Goal: Task Accomplishment & Management: Complete application form

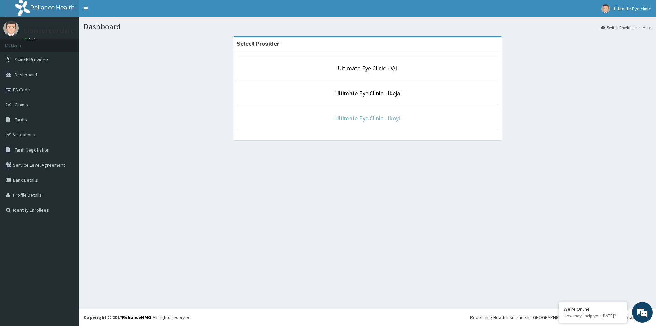
click at [346, 120] on link "Ultimate Eye Clinic - Ikoyi" at bounding box center [367, 118] width 65 height 8
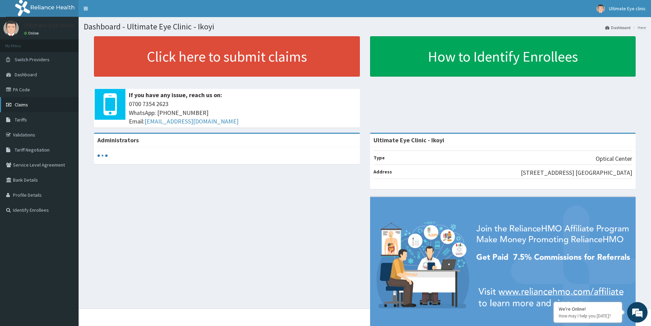
click at [35, 107] on link "Claims" at bounding box center [39, 104] width 79 height 15
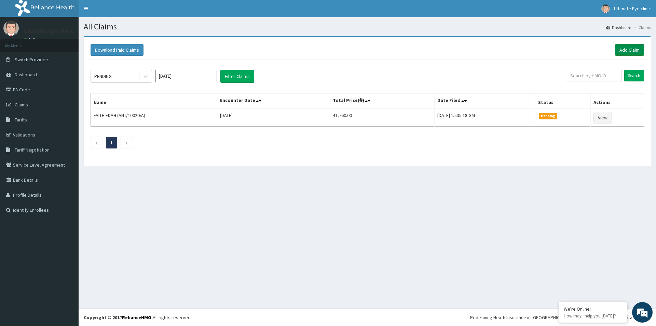
click at [634, 51] on link "Add Claim" at bounding box center [629, 50] width 29 height 12
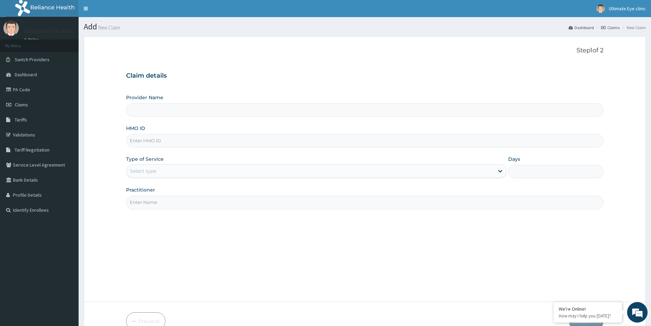
click at [167, 138] on input "HMO ID" at bounding box center [364, 140] width 477 height 13
type input "Ultimate Eye Clinic - Ikoyi"
type input "M"
type input "NPM/10418/B"
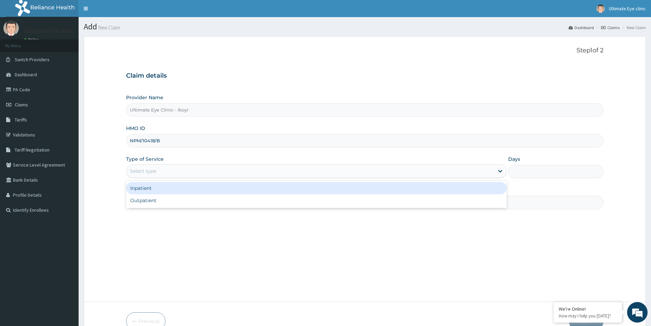
click at [156, 165] on div "Select type" at bounding box center [310, 170] width 368 height 11
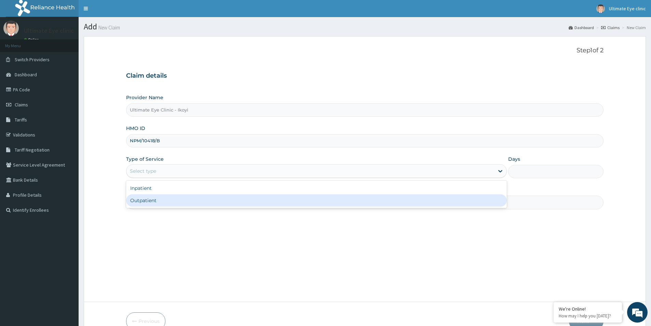
click at [153, 198] on div "Outpatient" at bounding box center [316, 200] width 381 height 12
type input "1"
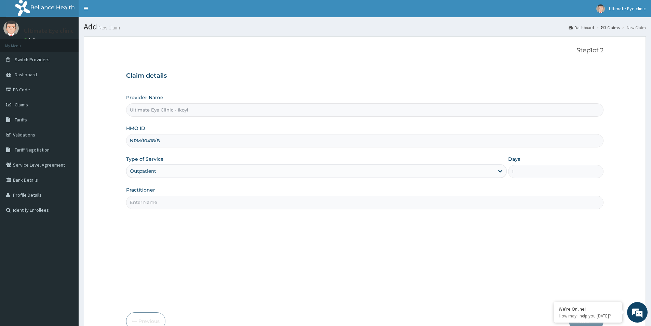
click at [154, 198] on input "Practitioner" at bounding box center [364, 201] width 477 height 13
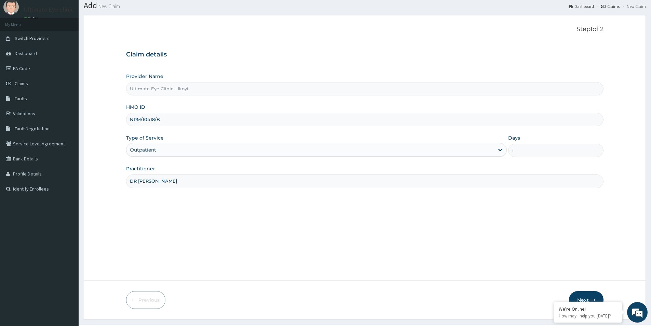
scroll to position [37, 0]
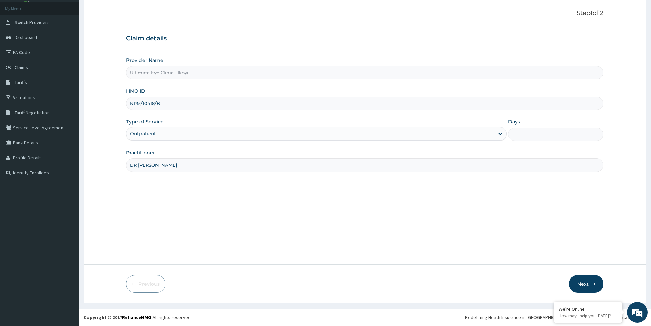
type input "DR MERCY-CONSTANCE"
click at [586, 286] on button "Next" at bounding box center [586, 284] width 35 height 18
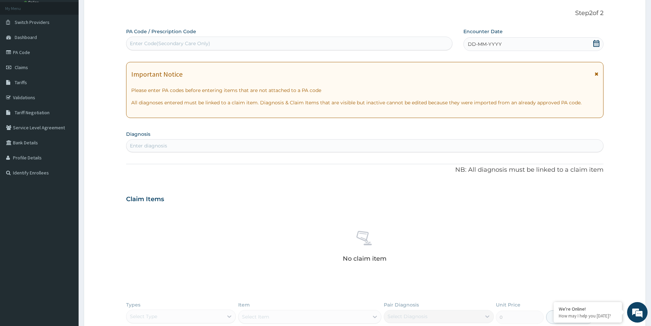
click at [193, 47] on div "Enter Code(Secondary Care Only)" at bounding box center [289, 43] width 326 height 11
type input "PA/053E46"
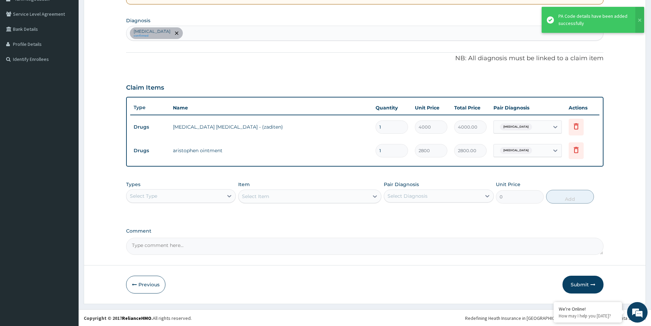
scroll to position [151, 0]
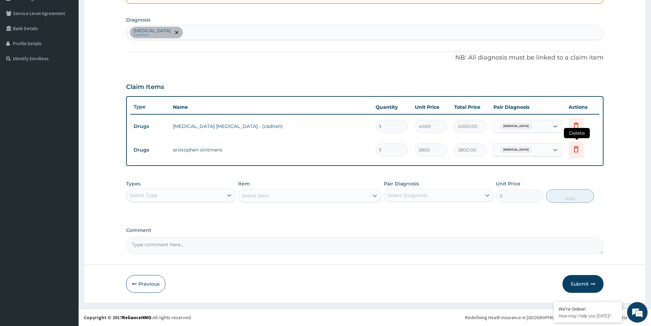
click at [574, 151] on icon at bounding box center [576, 149] width 5 height 6
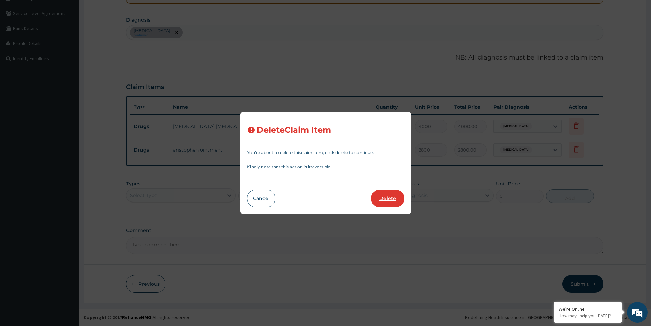
click at [389, 197] on button "Delete" at bounding box center [387, 198] width 33 height 18
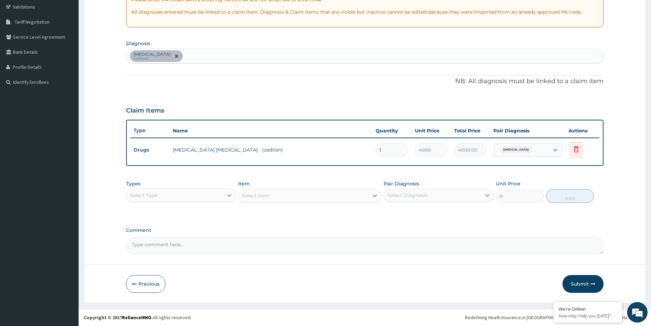
scroll to position [128, 0]
click at [199, 194] on div "Select Type" at bounding box center [174, 195] width 97 height 11
click at [141, 285] on div "Drugs" at bounding box center [181, 286] width 110 height 12
click at [307, 196] on div "Select Item" at bounding box center [309, 196] width 143 height 14
click at [294, 196] on div "Select Item" at bounding box center [309, 196] width 143 height 14
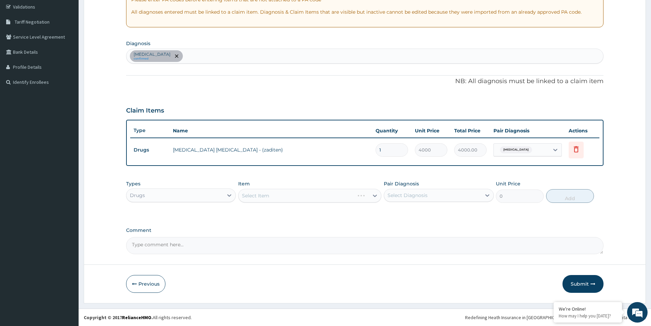
click at [264, 194] on div "Select Item" at bounding box center [309, 196] width 143 height 14
click at [262, 194] on div "Select Item" at bounding box center [309, 196] width 143 height 14
click at [375, 195] on div "Select Item" at bounding box center [309, 196] width 143 height 14
click at [463, 195] on div "Select Diagnosis" at bounding box center [432, 195] width 97 height 11
click at [450, 202] on div "Pair Diagnosis option Allergic conjunctivitis focused, 1 of 1. 1 result availab…" at bounding box center [439, 191] width 110 height 23
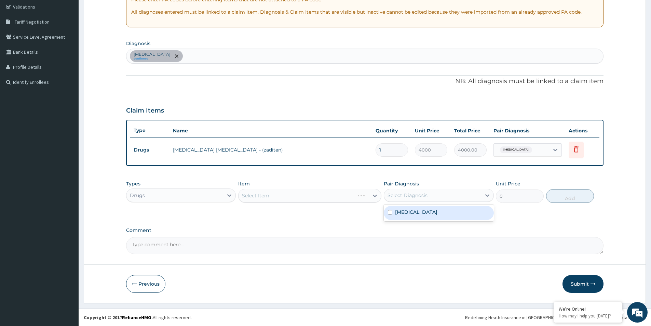
click at [433, 213] on label "Allergic conjunctivitis" at bounding box center [416, 211] width 42 height 7
checkbox input "true"
click at [326, 194] on div "Select Item" at bounding box center [303, 195] width 130 height 11
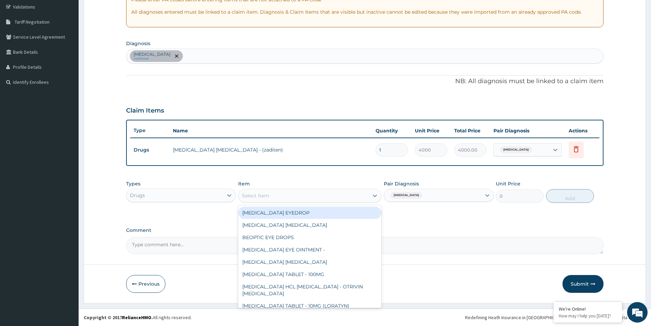
click at [304, 197] on div "Select Item" at bounding box center [303, 195] width 130 height 11
click at [304, 196] on div "Select Item" at bounding box center [303, 195] width 130 height 11
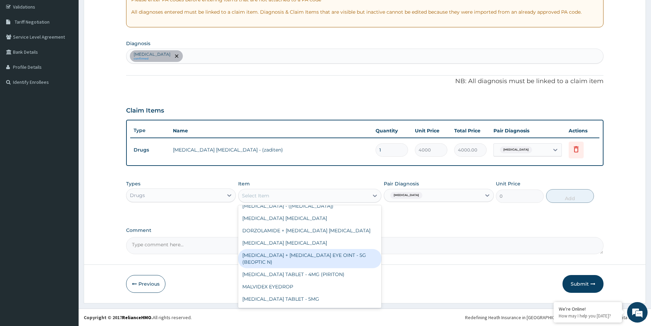
scroll to position [864, 0]
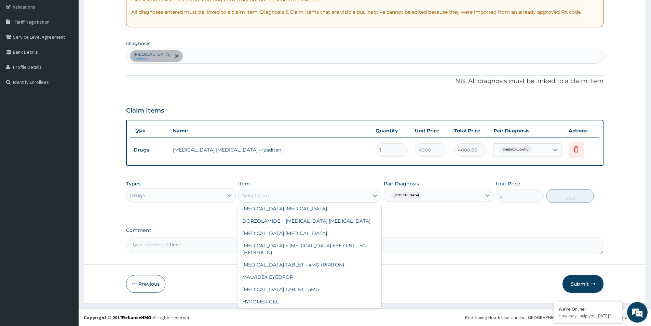
click at [269, 307] on div "ARISTOBET N OINTMENT" at bounding box center [309, 313] width 143 height 12
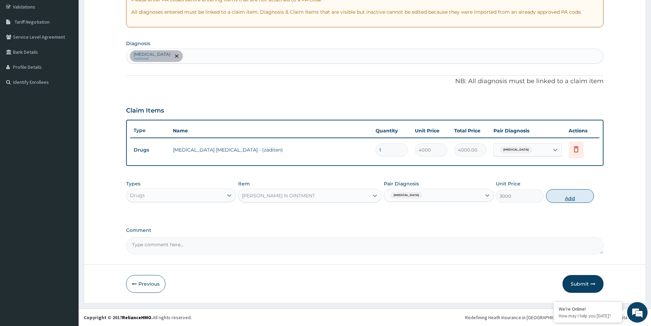
click at [567, 195] on button "Add" at bounding box center [570, 196] width 48 height 14
type input "0"
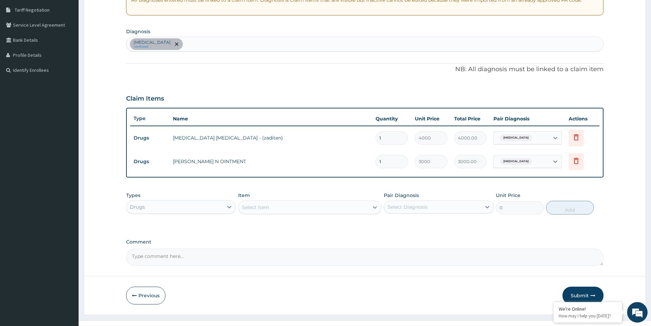
scroll to position [151, 0]
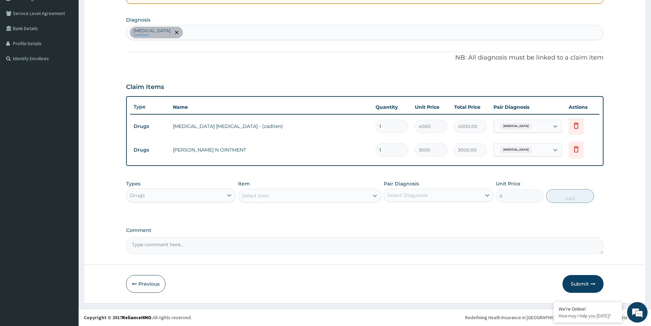
click at [583, 284] on button "Submit" at bounding box center [582, 284] width 41 height 18
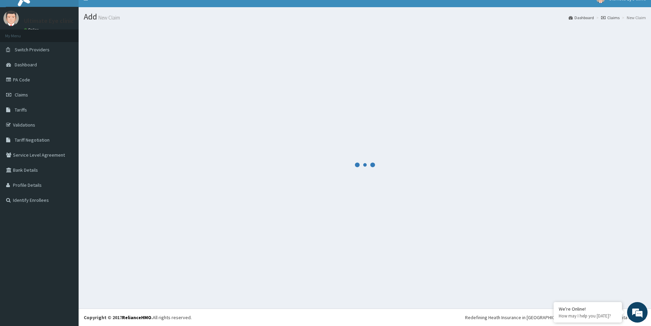
scroll to position [10, 0]
drag, startPoint x: 54, startPoint y: 111, endPoint x: 50, endPoint y: 111, distance: 3.4
click at [53, 111] on link "Tariffs" at bounding box center [39, 109] width 79 height 15
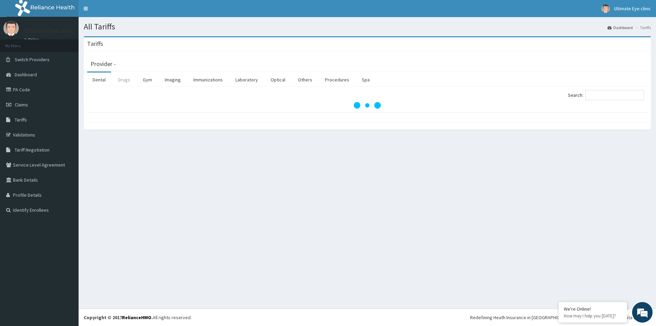
click at [125, 81] on link "Drugs" at bounding box center [124, 79] width 23 height 14
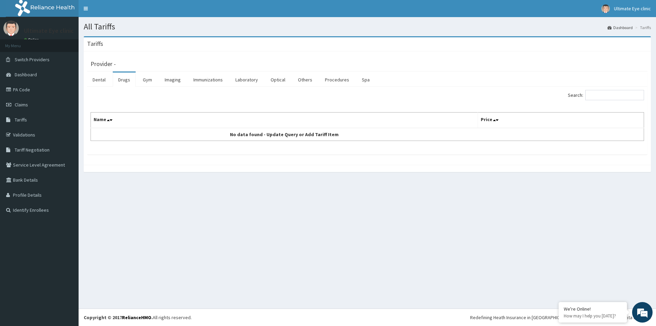
click at [124, 77] on link "Drugs" at bounding box center [124, 79] width 23 height 14
click at [127, 78] on link "Drugs" at bounding box center [124, 79] width 23 height 14
click at [607, 94] on input "Search:" at bounding box center [614, 95] width 59 height 10
type input "Z"
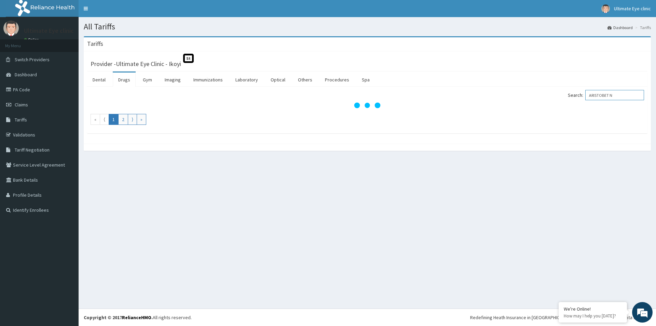
type input "ARISTOBET N"
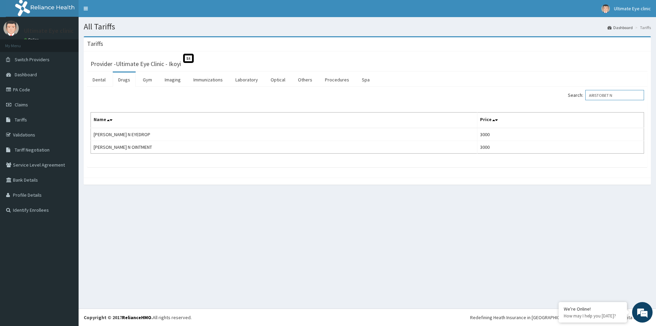
drag, startPoint x: 621, startPoint y: 96, endPoint x: 524, endPoint y: 93, distance: 97.4
click at [554, 98] on div "Search: ARISTOBET N" at bounding box center [508, 96] width 272 height 12
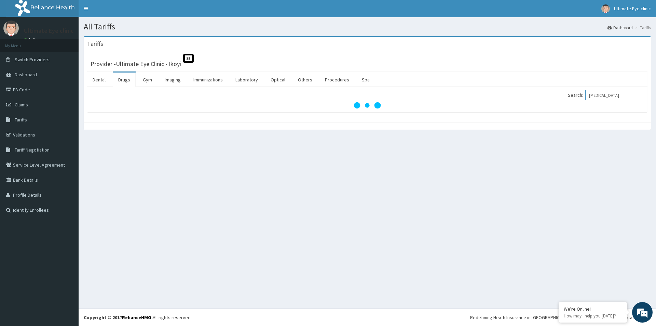
type input "MAXITROL"
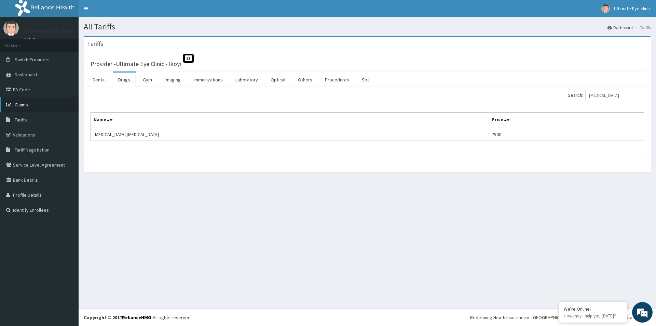
click at [31, 105] on link "Claims" at bounding box center [39, 104] width 79 height 15
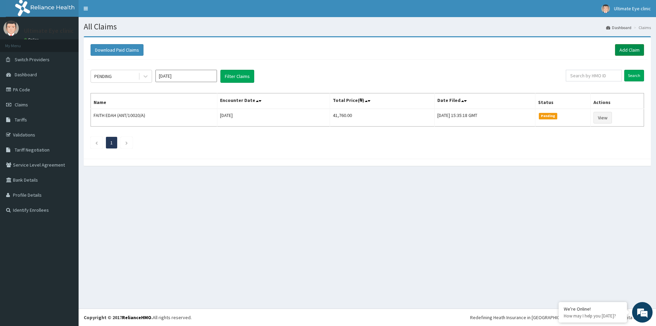
click at [629, 48] on link "Add Claim" at bounding box center [629, 50] width 29 height 12
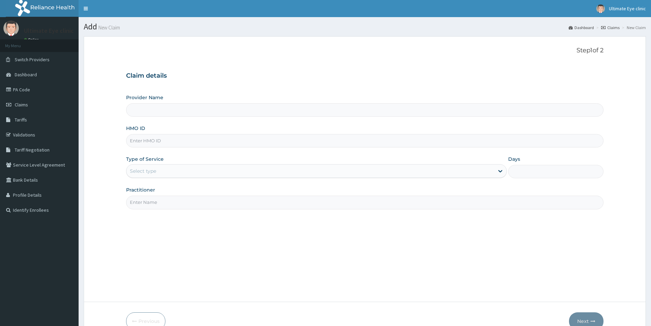
click at [237, 144] on input "HMO ID" at bounding box center [364, 140] width 477 height 13
type input "Ultimate Eye Clinic - Ikoyi"
type input "ELN/10701/A"
click at [224, 176] on div "Select type" at bounding box center [310, 170] width 368 height 11
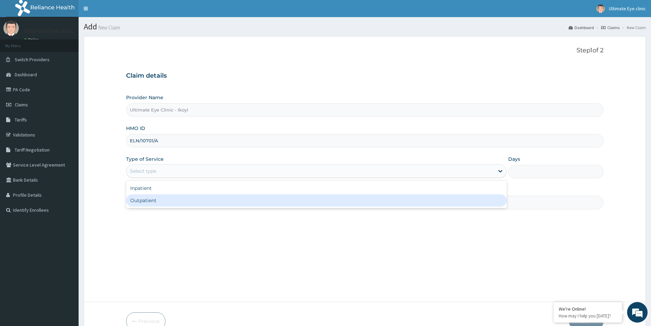
click at [216, 202] on div "Outpatient" at bounding box center [316, 200] width 381 height 12
type input "1"
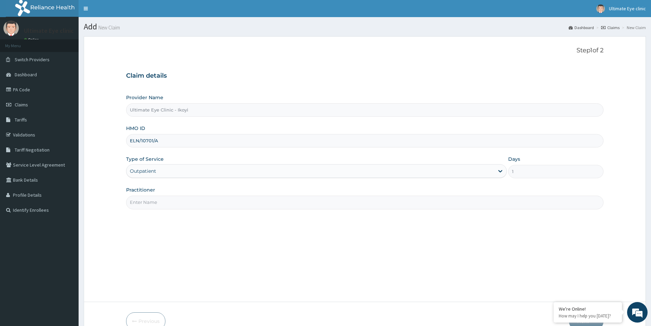
click at [218, 202] on input "Practitioner" at bounding box center [364, 201] width 477 height 13
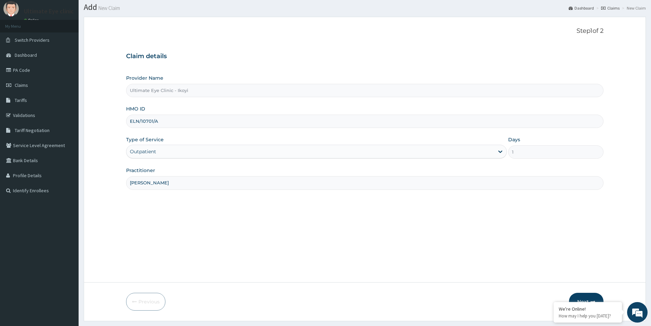
scroll to position [37, 0]
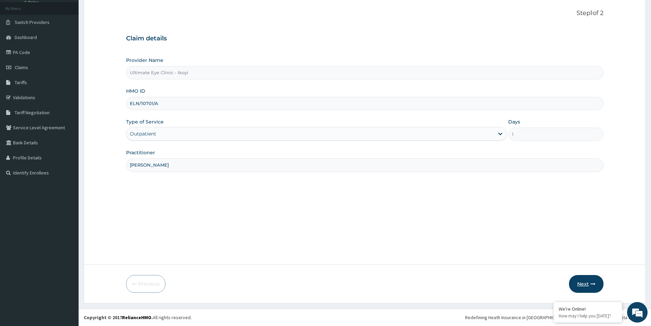
type input "DR FELIX"
click at [585, 283] on button "Next" at bounding box center [586, 284] width 35 height 18
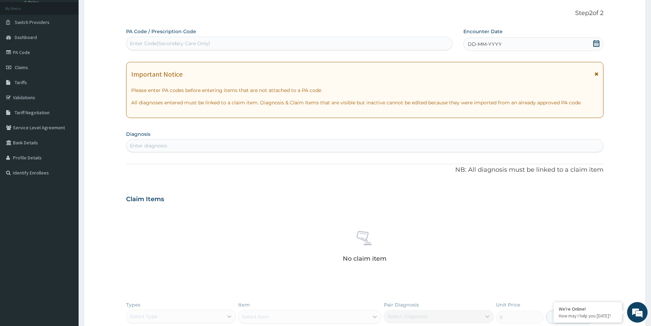
click at [174, 47] on div "Enter Code(Secondary Care Only)" at bounding box center [289, 43] width 326 height 11
type input "PA/A88B6C"
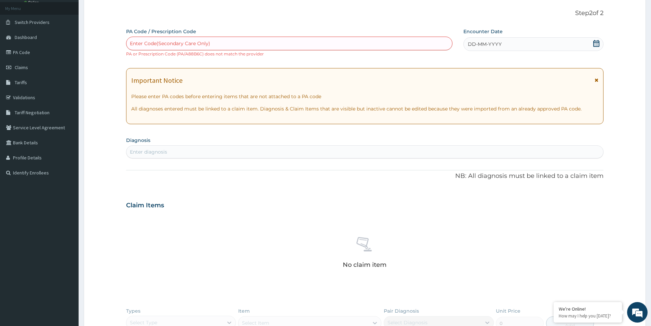
click at [243, 42] on div "Enter Code(Secondary Care Only)" at bounding box center [289, 43] width 326 height 11
click at [24, 18] on link "Switch Providers" at bounding box center [39, 22] width 79 height 15
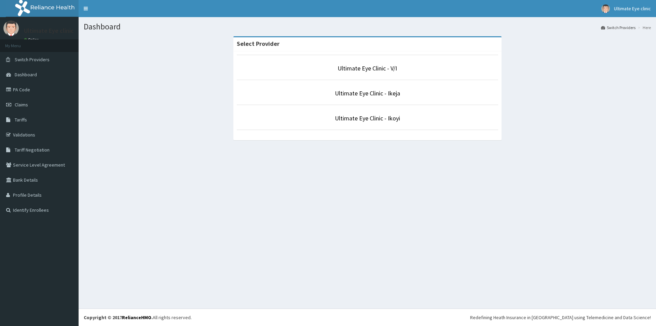
click at [368, 76] on li "Ultimate Eye Clinic - V/I" at bounding box center [367, 67] width 261 height 25
click at [367, 72] on p "Ultimate Eye Clinic - V/I" at bounding box center [367, 68] width 261 height 9
click at [337, 67] on p "Ultimate Eye Clinic - V/I" at bounding box center [367, 68] width 261 height 9
click at [372, 68] on link "Ultimate Eye Clinic - V/I" at bounding box center [367, 68] width 59 height 8
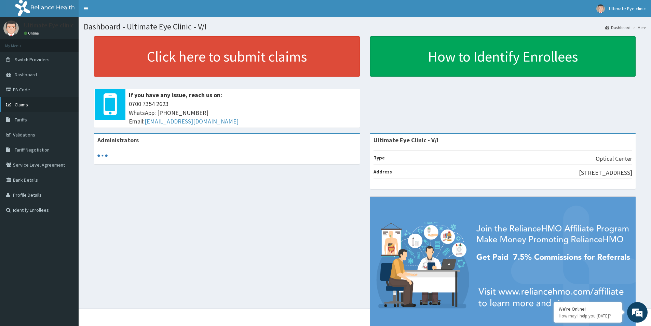
click at [30, 103] on link "Claims" at bounding box center [39, 104] width 79 height 15
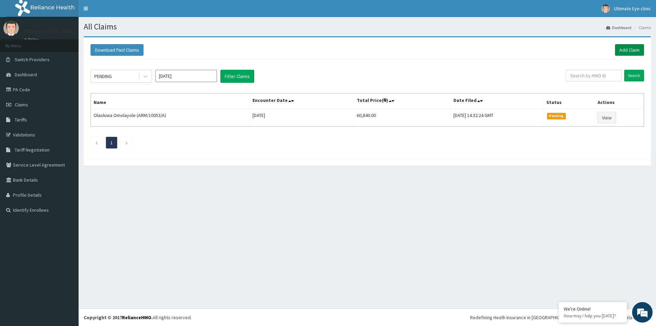
click at [623, 51] on link "Add Claim" at bounding box center [629, 50] width 29 height 12
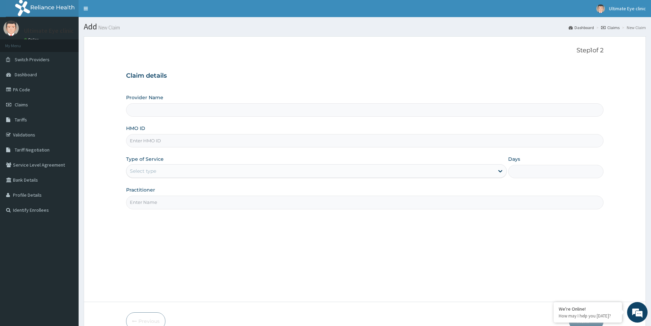
click at [164, 141] on input "HMO ID" at bounding box center [364, 140] width 477 height 13
type input "Ultimate Eye Clinic - V/I"
type input "ELN/10701/A"
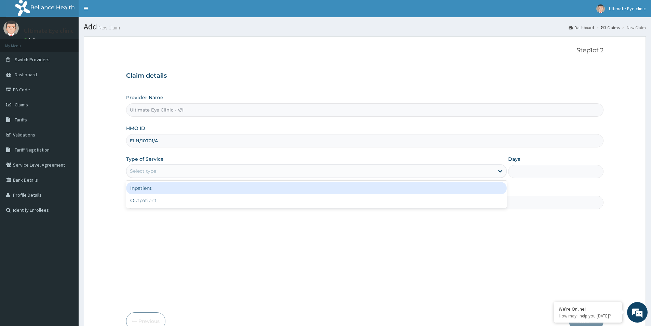
click at [158, 170] on div "Select type" at bounding box center [310, 170] width 368 height 11
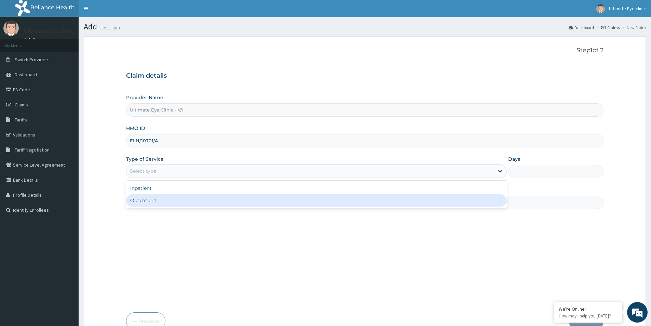
click at [153, 198] on div "Outpatient" at bounding box center [316, 200] width 381 height 12
type input "1"
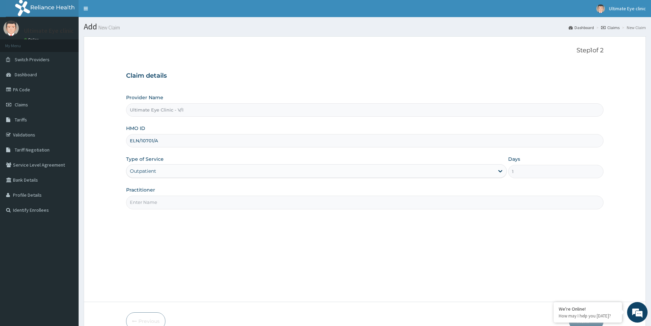
click at [154, 198] on input "Practitioner" at bounding box center [364, 201] width 477 height 13
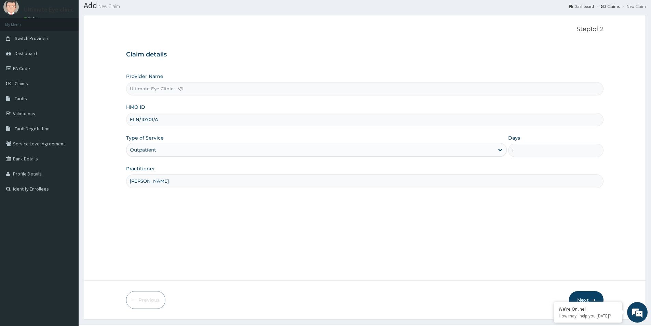
scroll to position [37, 0]
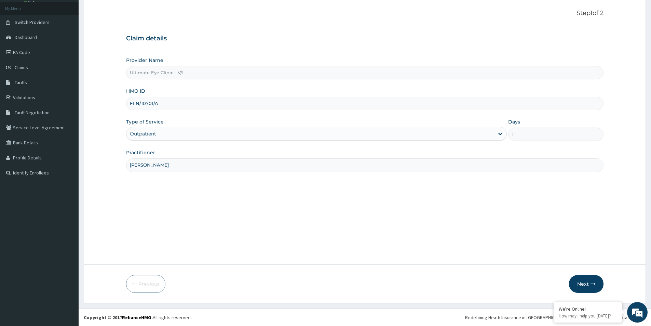
type input "DR FELIX"
click at [588, 282] on button "Next" at bounding box center [586, 284] width 35 height 18
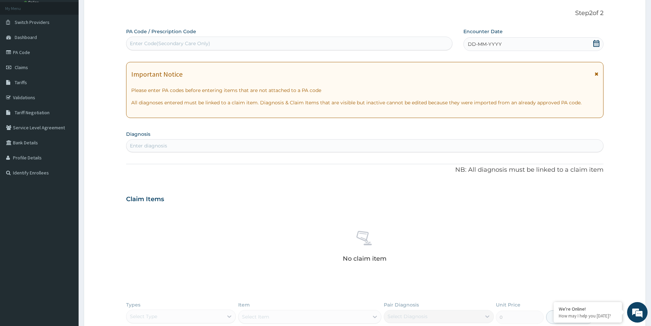
click at [187, 46] on div "Enter Code(Secondary Care Only)" at bounding box center [170, 43] width 80 height 7
type input "PA/A88B6C"
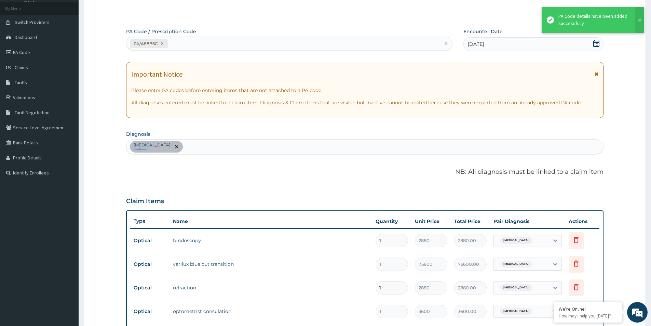
scroll to position [233, 0]
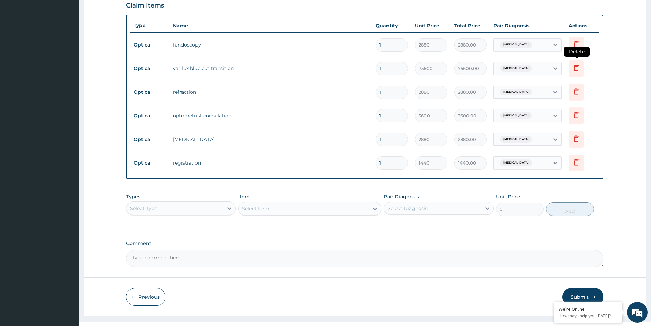
click at [575, 70] on icon at bounding box center [576, 68] width 8 height 8
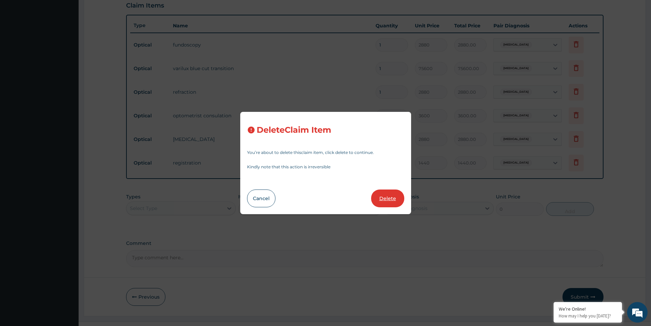
click at [389, 198] on button "Delete" at bounding box center [387, 198] width 33 height 18
type input "2880"
type input "2880.00"
type input "3600"
type input "3600.00"
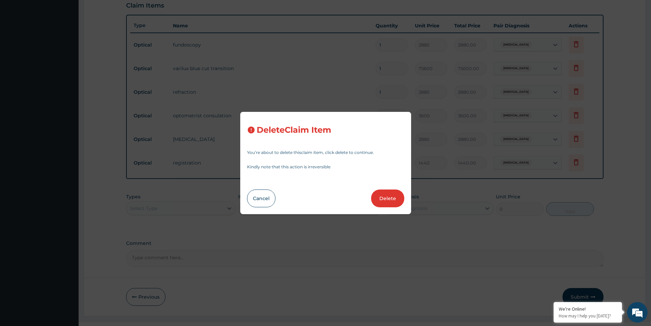
type input "2880"
type input "2880.00"
type input "1440"
type input "1440.00"
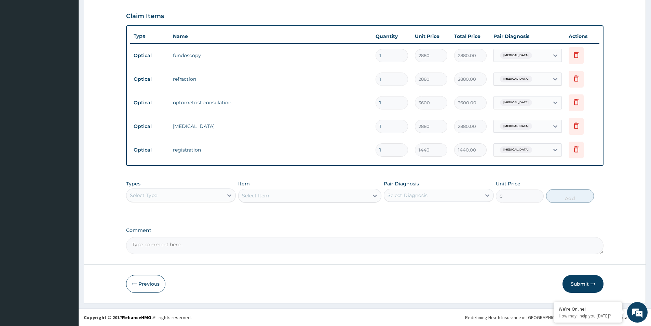
scroll to position [222, 0]
click at [588, 285] on button "Submit" at bounding box center [582, 284] width 41 height 18
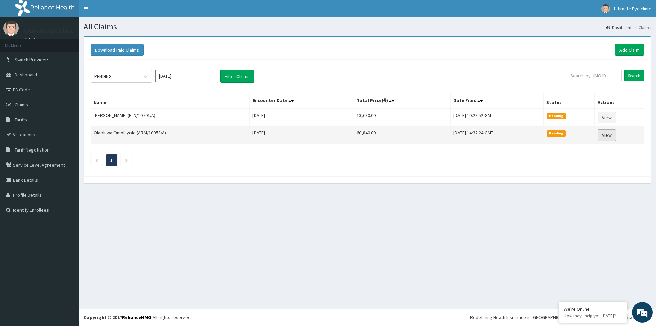
click at [605, 134] on link "View" at bounding box center [607, 135] width 18 height 12
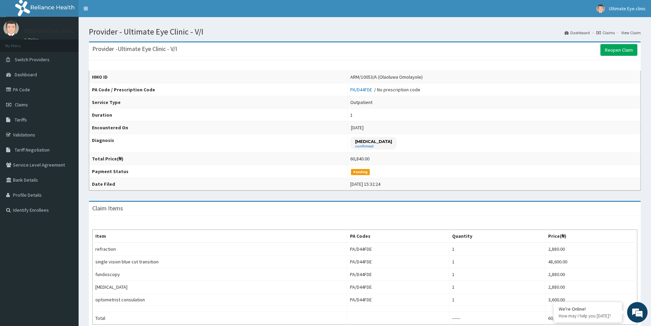
click at [606, 35] on link "Claims" at bounding box center [605, 33] width 18 height 6
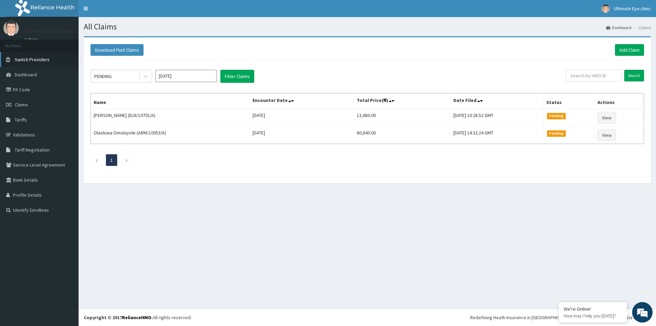
click at [38, 58] on span "Switch Providers" at bounding box center [32, 59] width 35 height 6
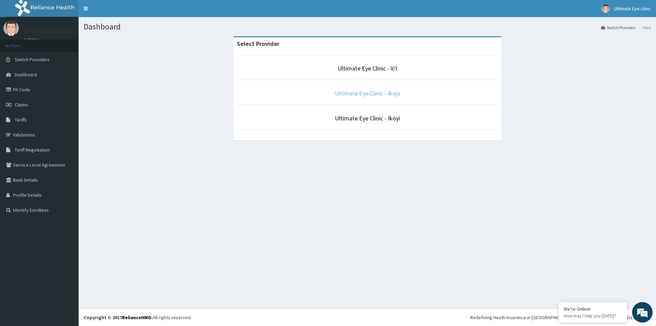
click at [391, 97] on link "Ultimate Eye Clinic - Ikeja" at bounding box center [367, 93] width 65 height 8
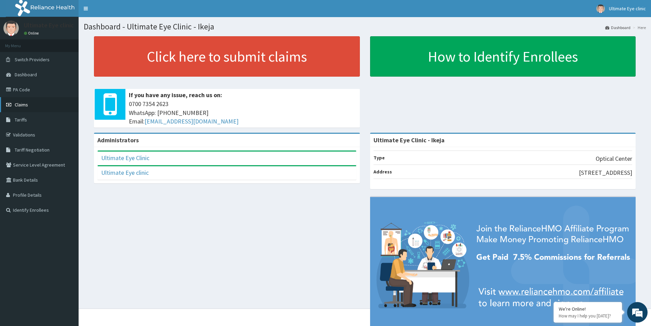
click at [34, 102] on link "Claims" at bounding box center [39, 104] width 79 height 15
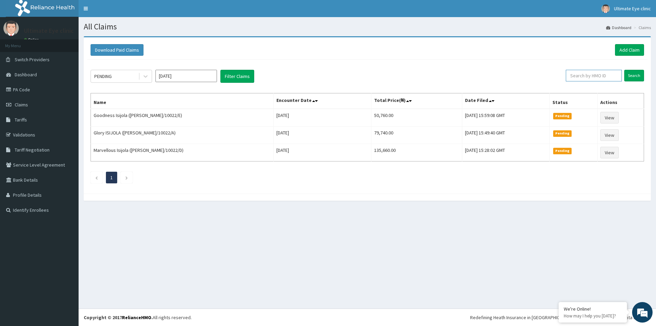
click at [590, 78] on input "text" at bounding box center [594, 76] width 56 height 12
type input "TPE/10005/A"
click at [624, 70] on input "Search" at bounding box center [634, 76] width 20 height 12
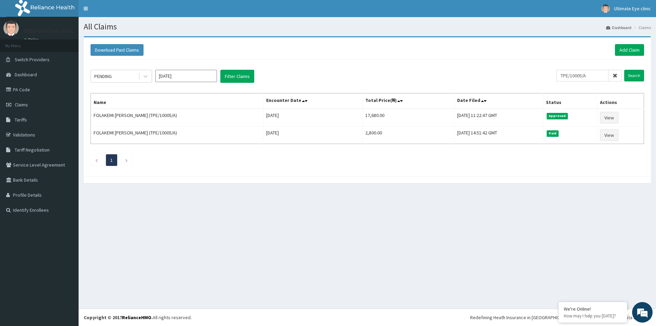
click at [532, 188] on div "Download Paid Claims Add Claim × Note you can only download claims within a max…" at bounding box center [367, 113] width 577 height 154
drag, startPoint x: 597, startPoint y: 80, endPoint x: 543, endPoint y: 75, distance: 53.8
click at [543, 75] on div "PENDING Oct 2025 Filter Claims TPE/10005/A Search" at bounding box center [367, 76] width 553 height 13
drag, startPoint x: 359, startPoint y: 234, endPoint x: 360, endPoint y: 230, distance: 4.3
click at [360, 232] on div "All Claims Dashboard Claims Download Paid Claims Add Claim × Note you can only …" at bounding box center [367, 162] width 577 height 291
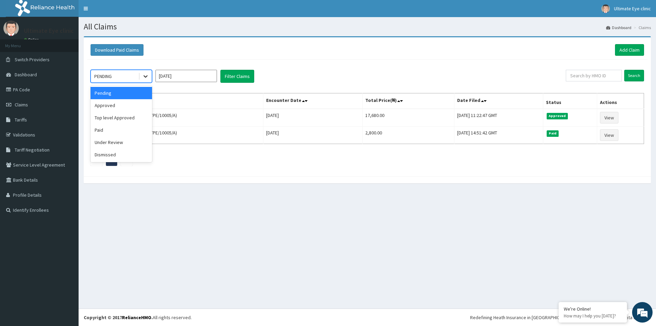
click at [148, 78] on icon at bounding box center [145, 76] width 7 height 7
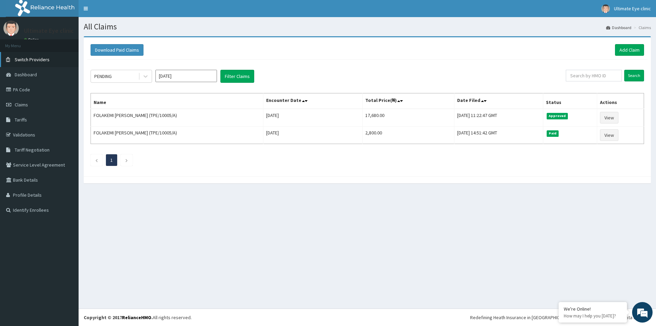
click at [57, 55] on link "Switch Providers" at bounding box center [39, 59] width 79 height 15
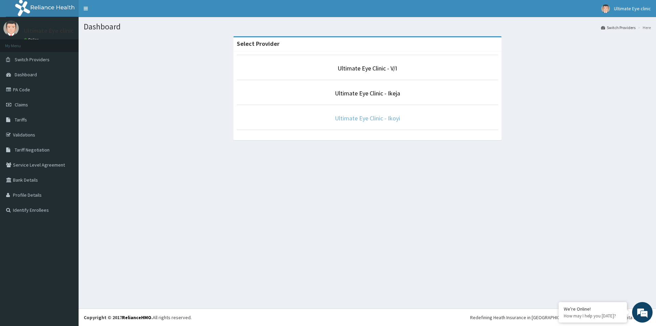
drag, startPoint x: 355, startPoint y: 118, endPoint x: 351, endPoint y: 118, distance: 3.8
click at [354, 118] on link "Ultimate Eye Clinic - Ikoyi" at bounding box center [367, 118] width 65 height 8
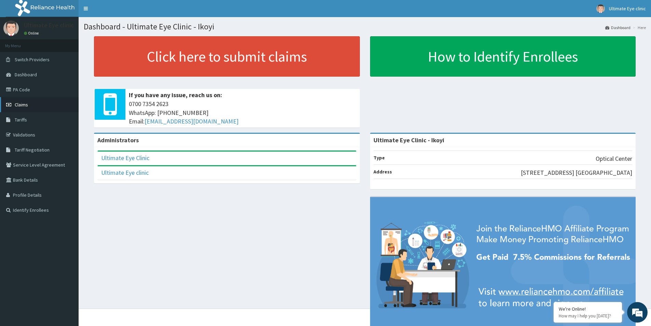
click at [43, 105] on link "Claims" at bounding box center [39, 104] width 79 height 15
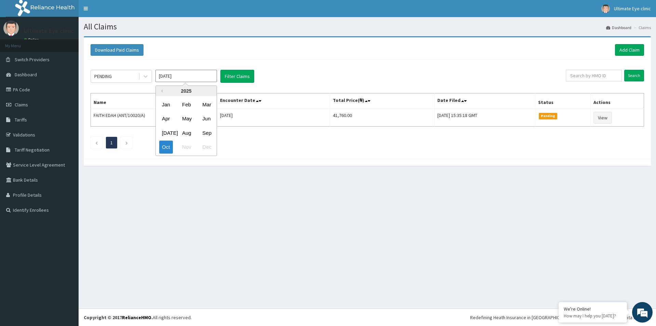
click at [195, 77] on input "Oct 2025" at bounding box center [185, 76] width 61 height 12
click at [188, 131] on div "Aug" at bounding box center [186, 132] width 14 height 13
type input "Aug 2025"
click at [236, 78] on button "Filter Claims" at bounding box center [237, 76] width 34 height 13
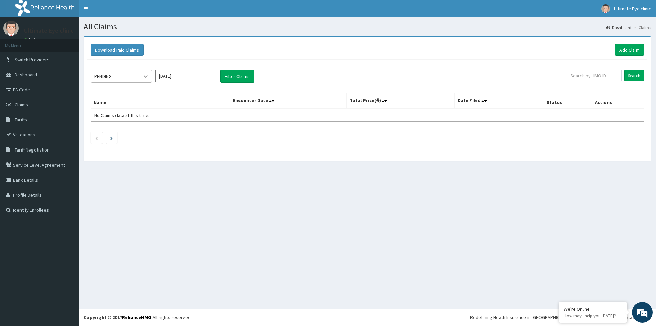
click at [146, 75] on icon at bounding box center [145, 76] width 7 height 7
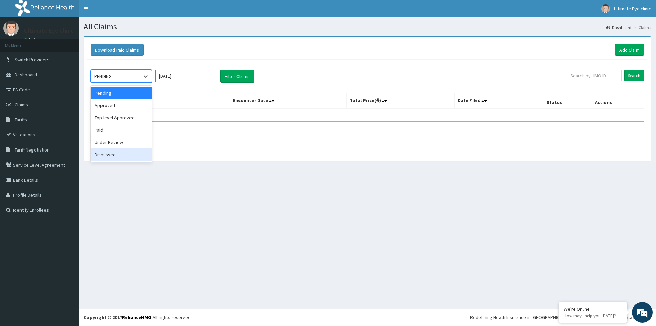
click at [113, 157] on div "Dismissed" at bounding box center [121, 154] width 61 height 12
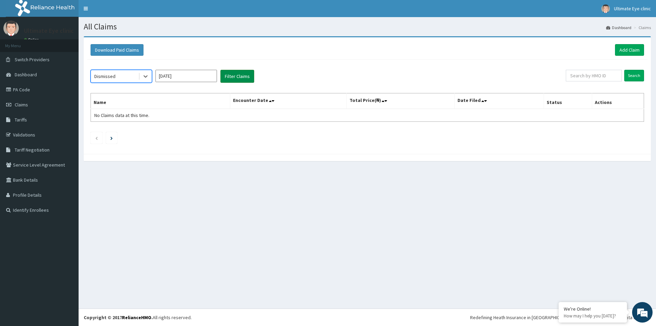
click at [243, 76] on button "Filter Claims" at bounding box center [237, 76] width 34 height 13
click at [239, 76] on button "Filter Claims" at bounding box center [237, 76] width 34 height 13
click at [150, 78] on div at bounding box center [145, 76] width 12 height 12
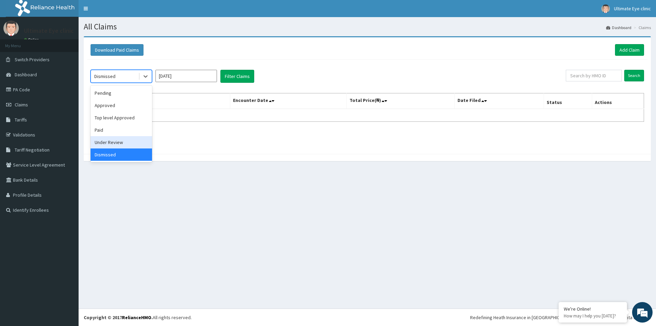
click at [136, 146] on div "Under Review" at bounding box center [121, 142] width 61 height 12
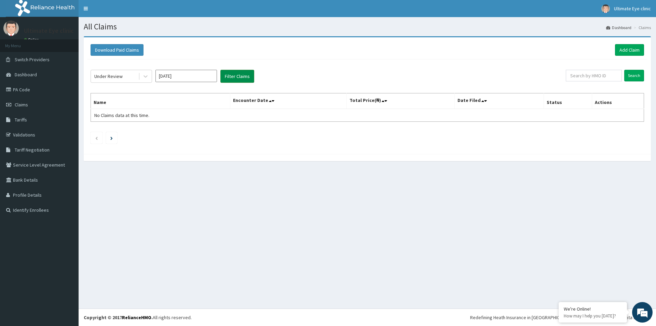
click at [230, 74] on button "Filter Claims" at bounding box center [237, 76] width 34 height 13
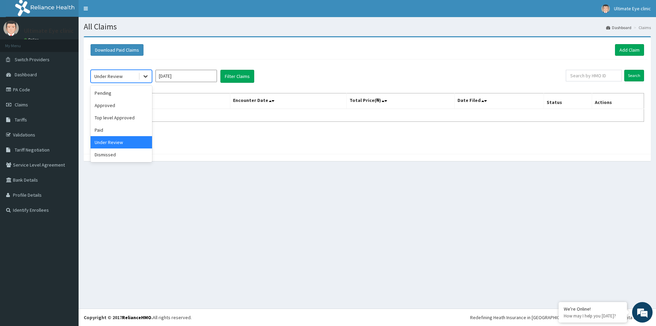
click at [146, 79] on icon at bounding box center [145, 76] width 7 height 7
click at [119, 130] on div "Paid" at bounding box center [121, 130] width 61 height 12
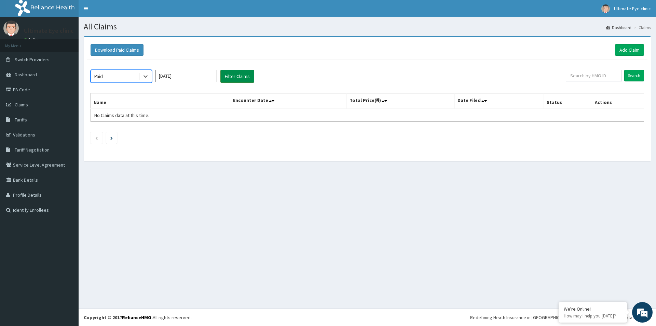
click at [235, 74] on button "Filter Claims" at bounding box center [237, 76] width 34 height 13
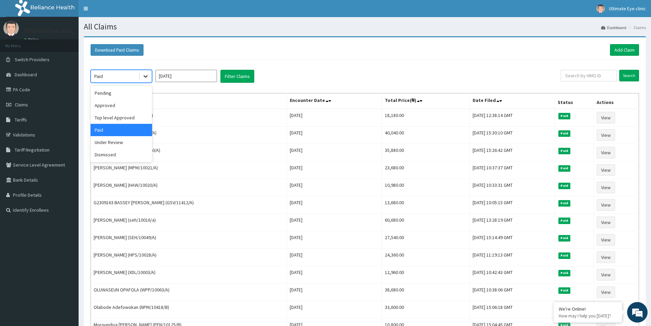
click at [143, 75] on icon at bounding box center [145, 76] width 7 height 7
click at [124, 114] on div "Top level Approved" at bounding box center [121, 117] width 61 height 12
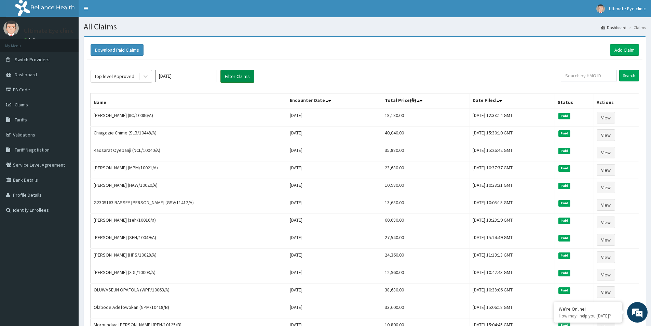
click at [230, 74] on button "Filter Claims" at bounding box center [237, 76] width 34 height 13
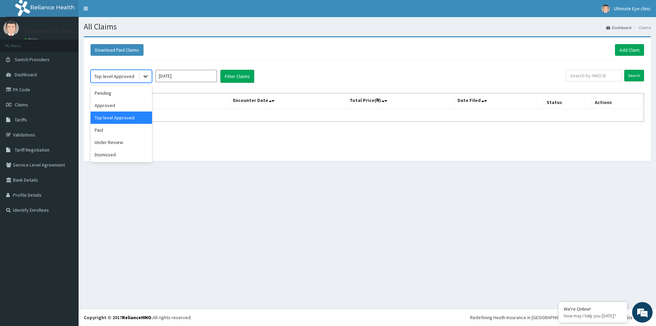
click at [144, 75] on icon at bounding box center [145, 76] width 7 height 7
click at [127, 102] on div "Approved" at bounding box center [121, 105] width 61 height 12
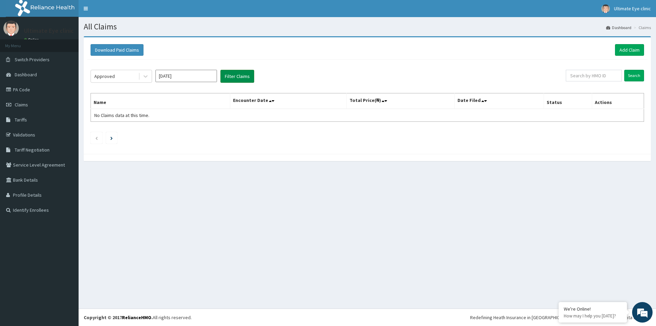
click at [233, 76] on button "Filter Claims" at bounding box center [237, 76] width 34 height 13
click at [144, 75] on icon at bounding box center [145, 76] width 7 height 7
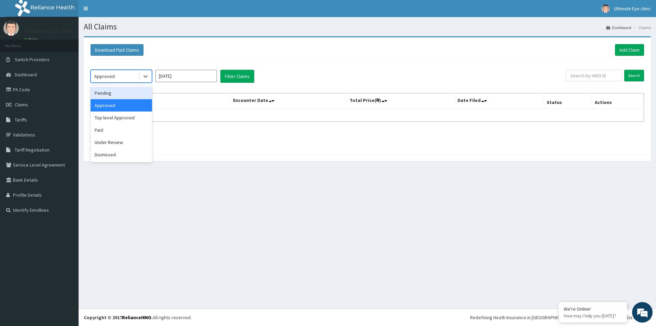
click at [140, 87] on div "Pending" at bounding box center [121, 93] width 61 height 12
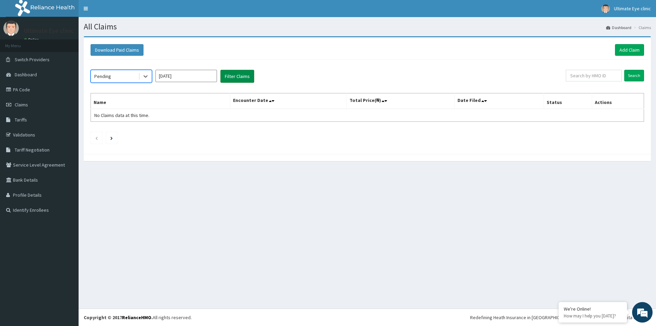
click at [243, 77] on button "Filter Claims" at bounding box center [237, 76] width 34 height 13
click at [45, 54] on link "Switch Providers" at bounding box center [39, 59] width 79 height 15
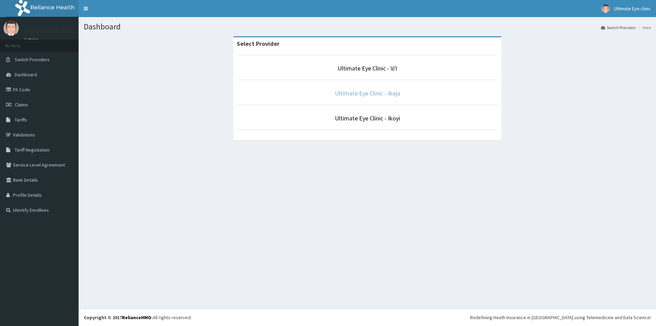
click at [353, 93] on link "Ultimate Eye Clinic - Ikeja" at bounding box center [367, 93] width 65 height 8
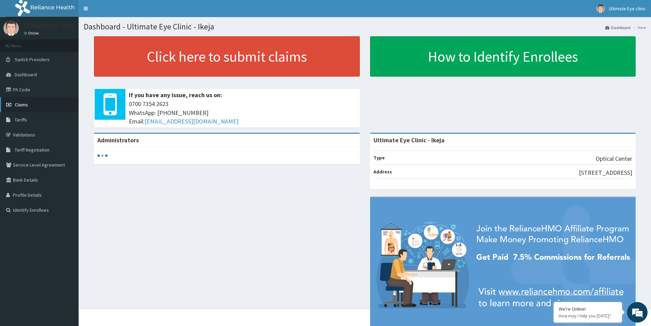
click at [36, 102] on link "Claims" at bounding box center [39, 104] width 79 height 15
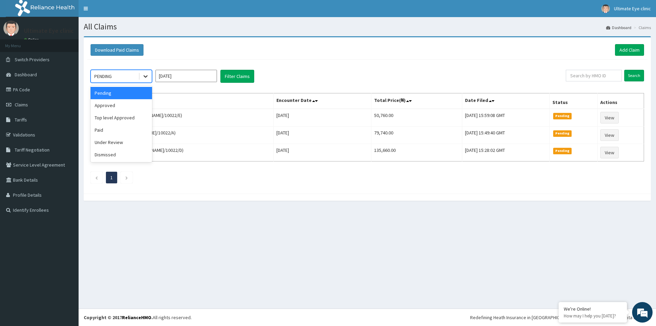
click at [146, 77] on icon at bounding box center [145, 76] width 7 height 7
click at [107, 159] on div "Dismissed" at bounding box center [121, 154] width 61 height 12
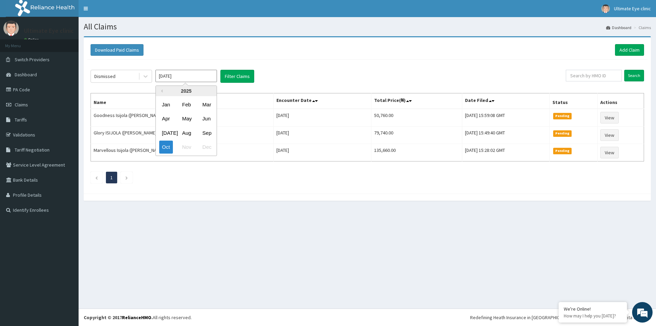
click at [203, 74] on input "[DATE]" at bounding box center [185, 76] width 61 height 12
drag, startPoint x: 191, startPoint y: 133, endPoint x: 208, endPoint y: 113, distance: 25.7
click at [191, 133] on div "Aug" at bounding box center [186, 132] width 14 height 13
type input "[DATE]"
click at [235, 74] on button "Filter Claims" at bounding box center [237, 76] width 34 height 13
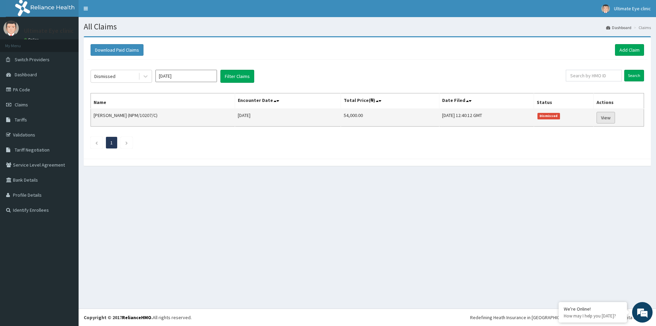
click at [613, 119] on link "View" at bounding box center [605, 118] width 18 height 12
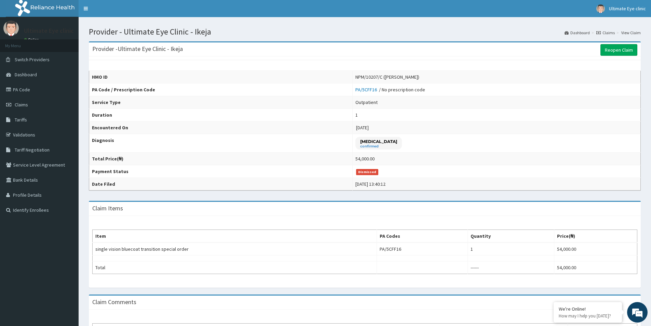
click at [610, 29] on ol "Dashboard Claims View Claim" at bounding box center [603, 32] width 80 height 11
click at [610, 32] on link "Claims" at bounding box center [605, 33] width 18 height 6
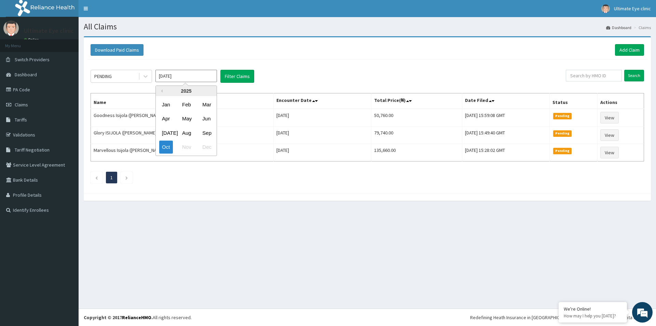
click at [186, 75] on input "[DATE]" at bounding box center [185, 76] width 61 height 12
click at [191, 133] on div "Aug" at bounding box center [186, 132] width 14 height 13
type input "[DATE]"
click at [148, 72] on div at bounding box center [145, 76] width 12 height 12
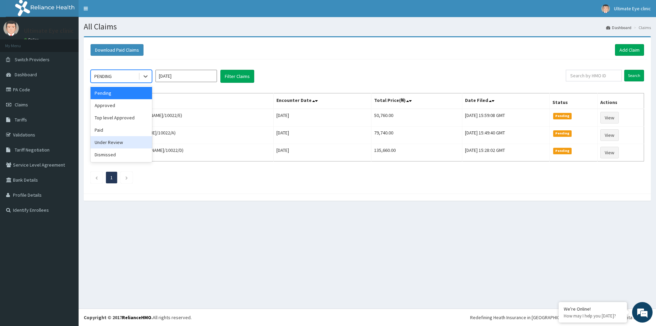
click at [130, 146] on div "Under Review" at bounding box center [121, 142] width 61 height 12
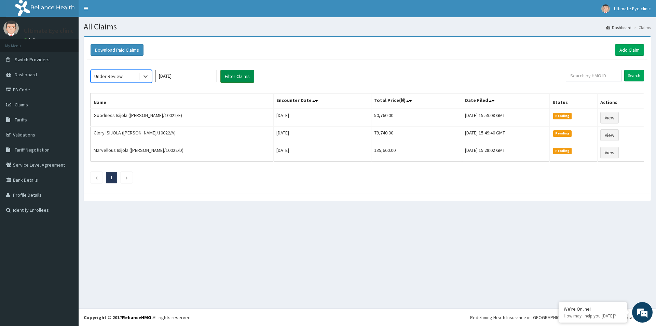
click at [231, 77] on button "Filter Claims" at bounding box center [237, 76] width 34 height 13
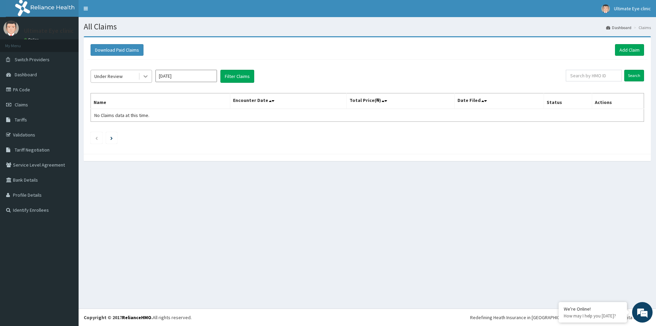
click at [149, 76] on div at bounding box center [145, 76] width 12 height 12
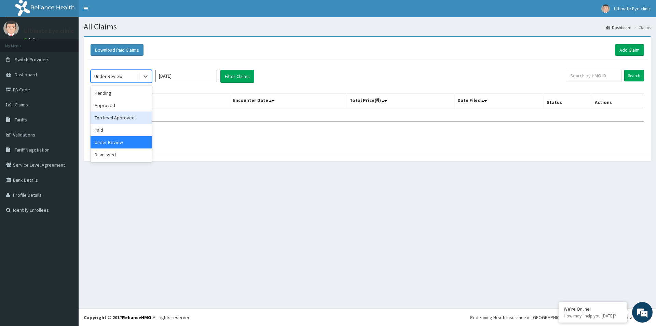
drag, startPoint x: 134, startPoint y: 119, endPoint x: 210, endPoint y: 71, distance: 90.2
click at [134, 119] on div "Top level Approved" at bounding box center [121, 117] width 61 height 12
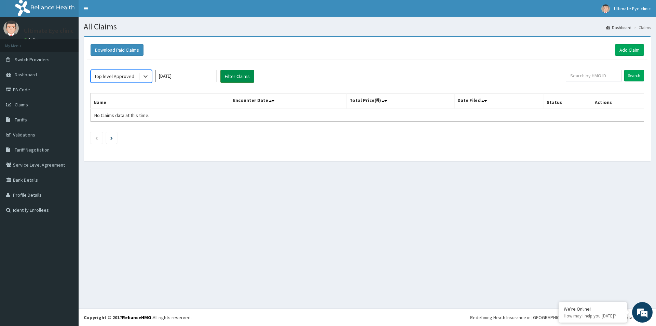
click at [228, 76] on button "Filter Claims" at bounding box center [237, 76] width 34 height 13
click at [150, 78] on div at bounding box center [145, 76] width 12 height 12
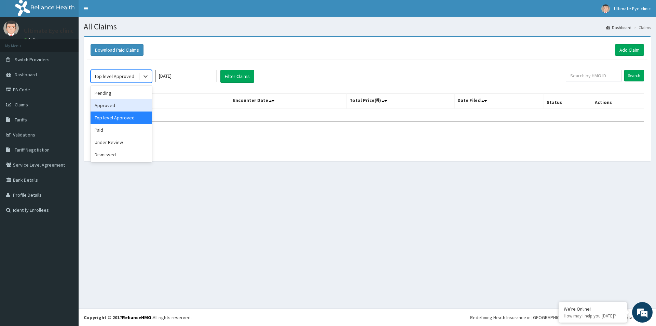
drag, startPoint x: 131, startPoint y: 103, endPoint x: 181, endPoint y: 87, distance: 53.2
click at [131, 103] on div "Approved" at bounding box center [121, 105] width 61 height 12
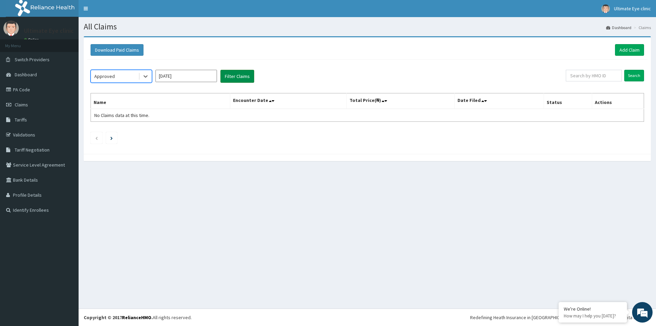
click at [239, 75] on button "Filter Claims" at bounding box center [237, 76] width 34 height 13
click at [148, 77] on icon at bounding box center [145, 76] width 7 height 7
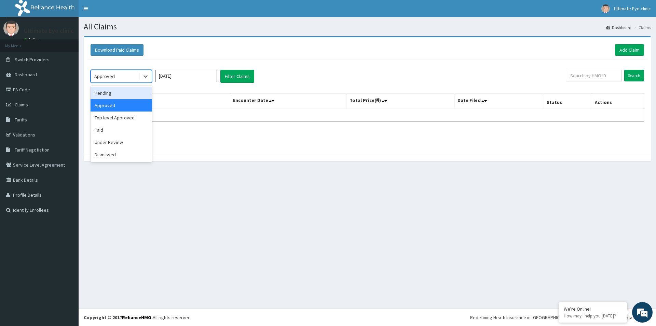
drag, startPoint x: 145, startPoint y: 93, endPoint x: 153, endPoint y: 93, distance: 7.9
click at [146, 93] on div "Pending" at bounding box center [121, 93] width 61 height 12
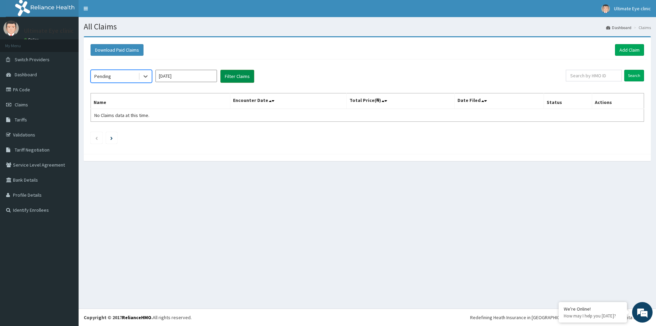
click at [232, 79] on button "Filter Claims" at bounding box center [237, 76] width 34 height 13
click at [51, 63] on link "Switch Providers" at bounding box center [39, 59] width 79 height 15
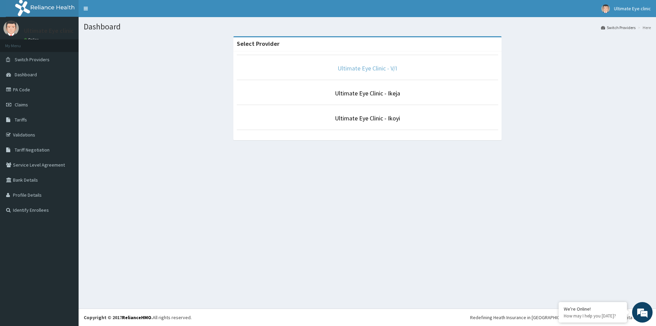
click at [340, 72] on link "Ultimate Eye Clinic - V/I" at bounding box center [367, 68] width 59 height 8
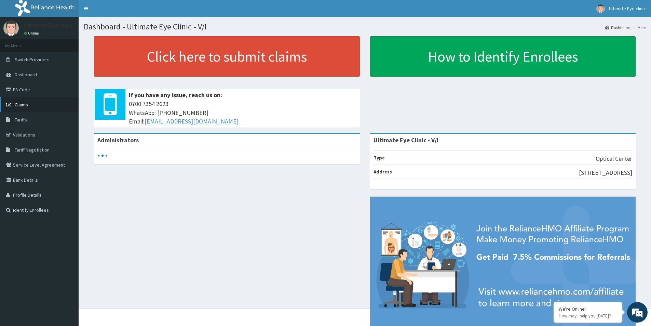
click at [36, 107] on link "Claims" at bounding box center [39, 104] width 79 height 15
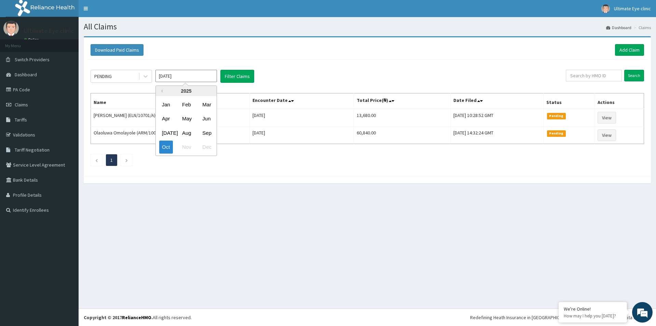
click at [181, 75] on input "[DATE]" at bounding box center [185, 76] width 61 height 12
click at [186, 129] on div "Aug" at bounding box center [186, 132] width 14 height 13
type input "[DATE]"
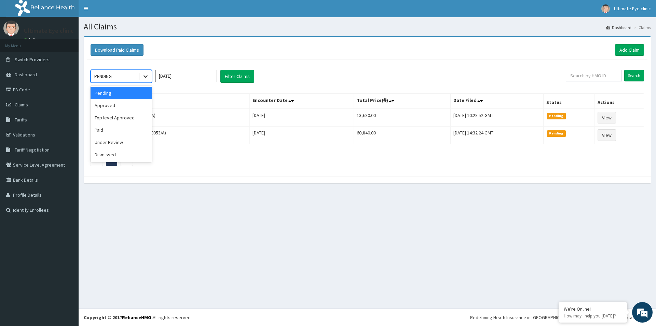
click at [146, 76] on icon at bounding box center [145, 76] width 7 height 7
click at [127, 155] on div "Dismissed" at bounding box center [121, 154] width 61 height 12
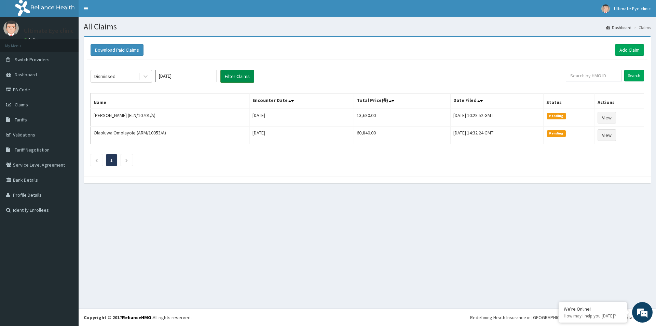
click at [234, 74] on button "Filter Claims" at bounding box center [237, 76] width 34 height 13
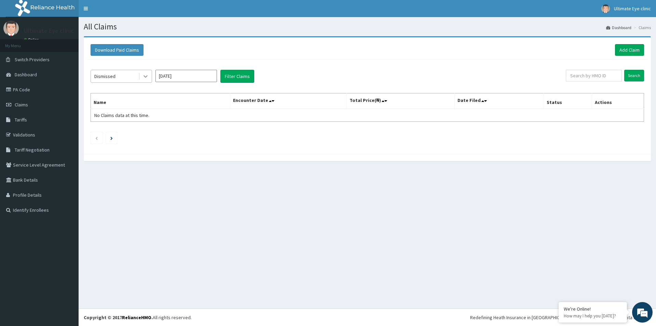
click at [145, 78] on icon at bounding box center [145, 76] width 7 height 7
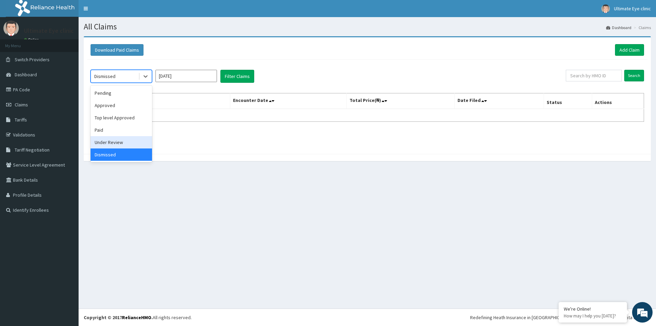
drag, startPoint x: 115, startPoint y: 144, endPoint x: 117, endPoint y: 141, distance: 3.6
click at [116, 142] on div "Under Review" at bounding box center [121, 142] width 61 height 12
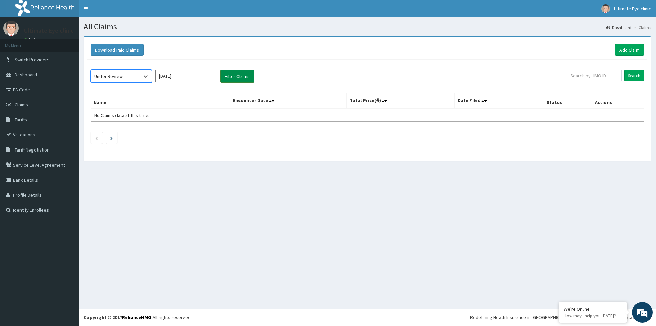
click at [231, 76] on button "Filter Claims" at bounding box center [237, 76] width 34 height 13
click at [145, 77] on icon at bounding box center [145, 76] width 7 height 7
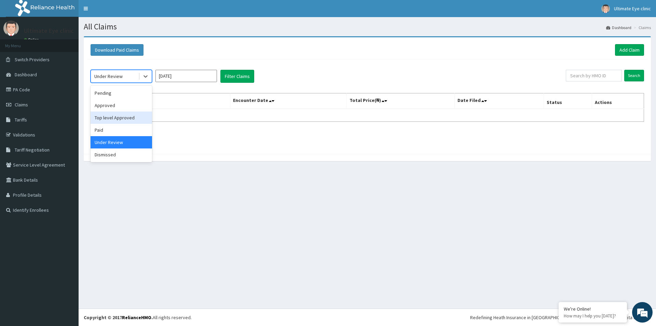
click at [134, 117] on div "Top level Approved" at bounding box center [121, 117] width 61 height 12
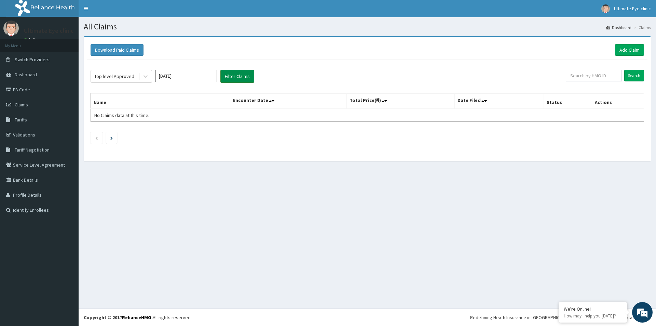
click at [230, 74] on button "Filter Claims" at bounding box center [237, 76] width 34 height 13
click at [146, 77] on icon at bounding box center [145, 77] width 4 height 2
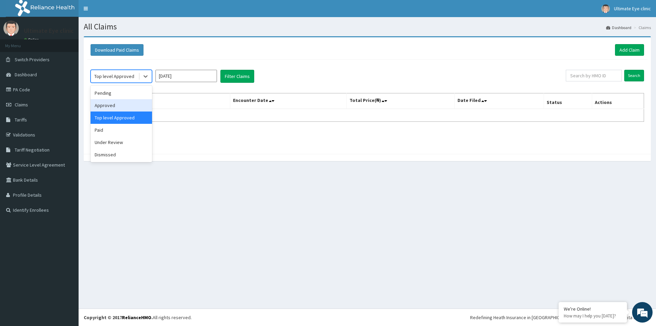
click at [116, 107] on div "Approved" at bounding box center [121, 105] width 61 height 12
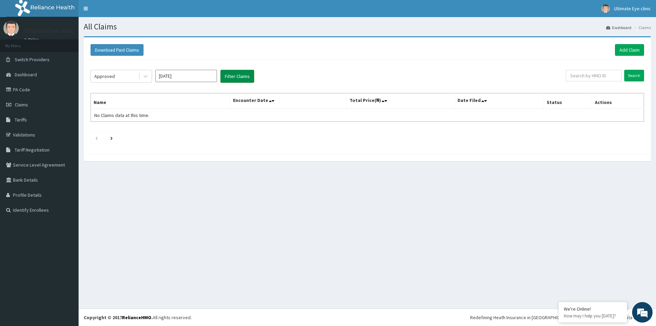
click at [233, 74] on button "Filter Claims" at bounding box center [237, 76] width 34 height 13
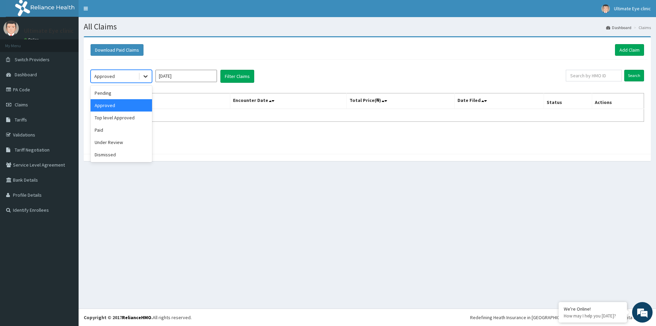
click at [149, 77] on icon at bounding box center [145, 76] width 7 height 7
drag, startPoint x: 132, startPoint y: 93, endPoint x: 142, endPoint y: 93, distance: 10.9
click at [132, 93] on div "Pending" at bounding box center [121, 93] width 61 height 12
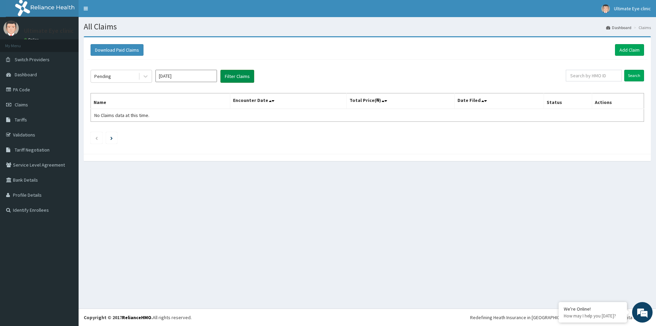
click at [233, 74] on button "Filter Claims" at bounding box center [237, 76] width 34 height 13
click at [65, 52] on link "Switch Providers" at bounding box center [39, 59] width 79 height 15
click at [65, 56] on link "Switch Providers" at bounding box center [39, 59] width 79 height 15
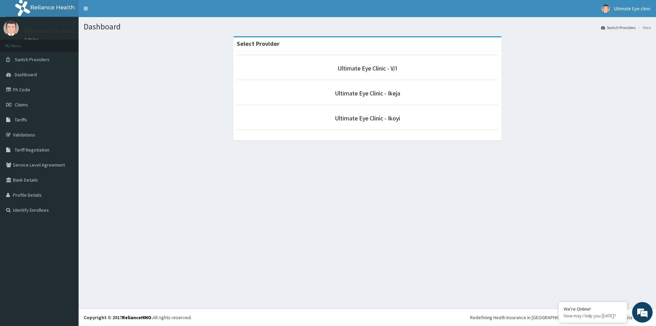
click at [656, 96] on section "Select Provider Ultimate Eye Clinic - V/I Ultimate Eye Clinic - Ikeja Ultimate …" at bounding box center [367, 73] width 577 height 85
